Goal: Check status: Check status

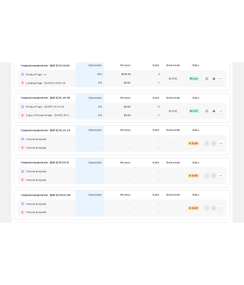
scroll to position [64, 0]
